Goal: Find specific page/section: Find specific page/section

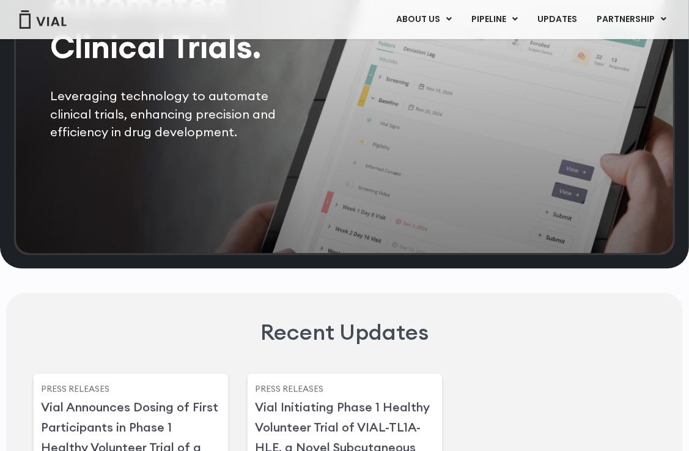
scroll to position [2511, 0]
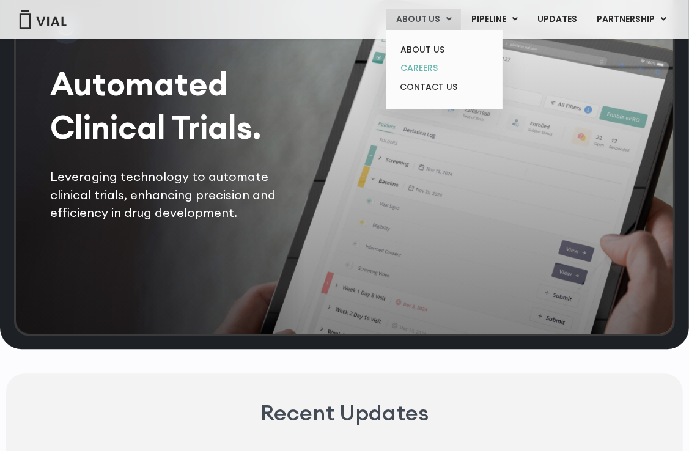
click at [428, 72] on link "CAREERS" at bounding box center [444, 68] width 107 height 19
